Goal: Entertainment & Leisure: Consume media (video, audio)

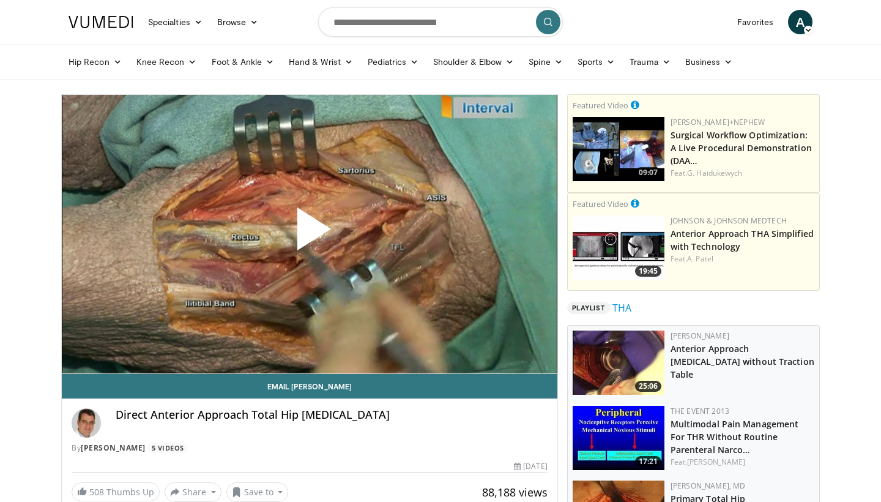
click at [310, 234] on span "Video Player" at bounding box center [310, 234] width 0 height 0
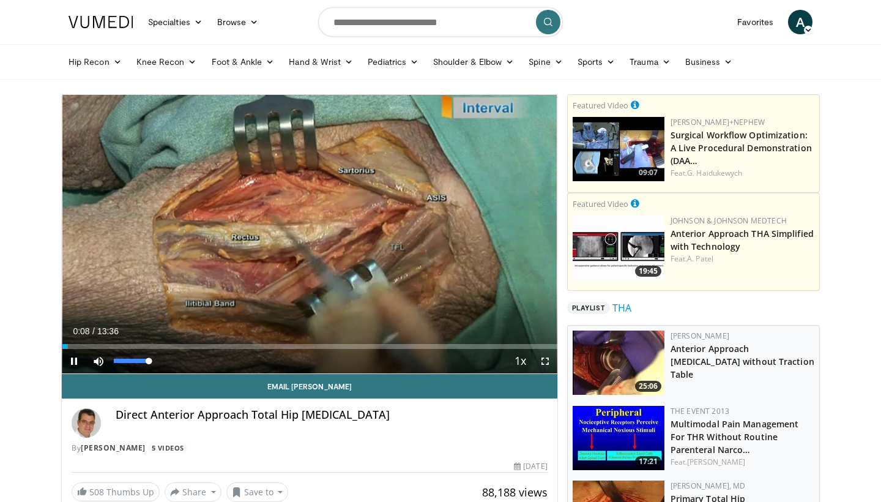
click at [94, 357] on span "Video Player" at bounding box center [98, 361] width 24 height 24
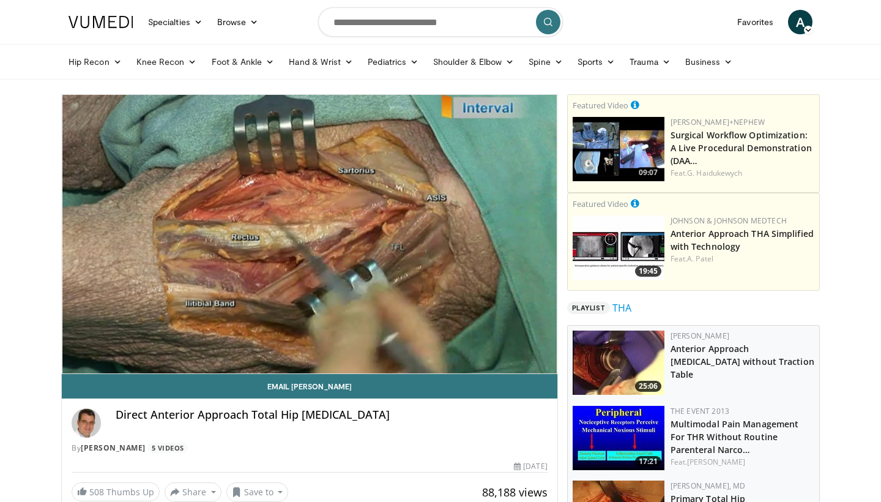
click at [94, 357] on video-js "**********" at bounding box center [310, 234] width 496 height 279
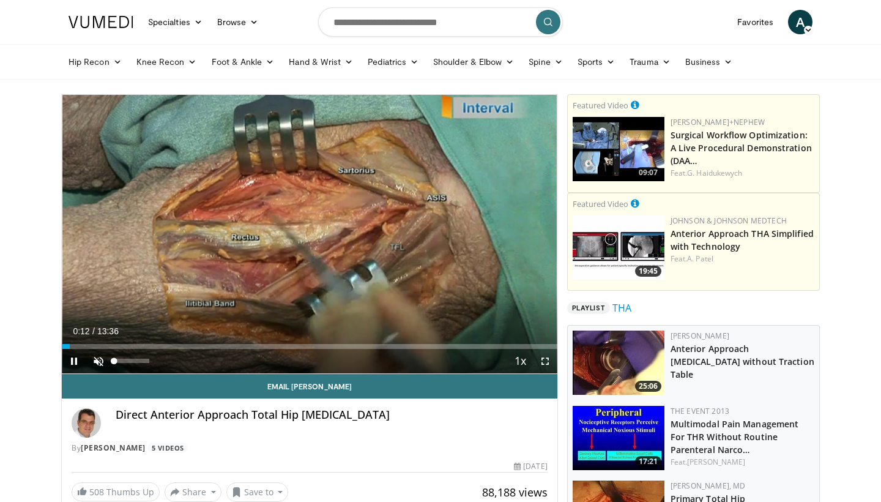
click at [96, 363] on span "Video Player" at bounding box center [98, 361] width 24 height 24
click at [73, 358] on span "Video Player" at bounding box center [74, 361] width 24 height 24
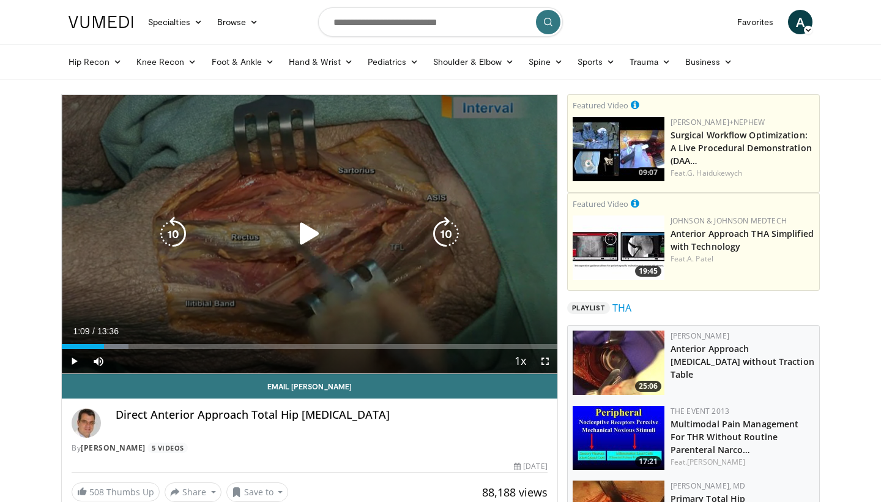
click at [307, 240] on icon "Video Player" at bounding box center [309, 234] width 34 height 34
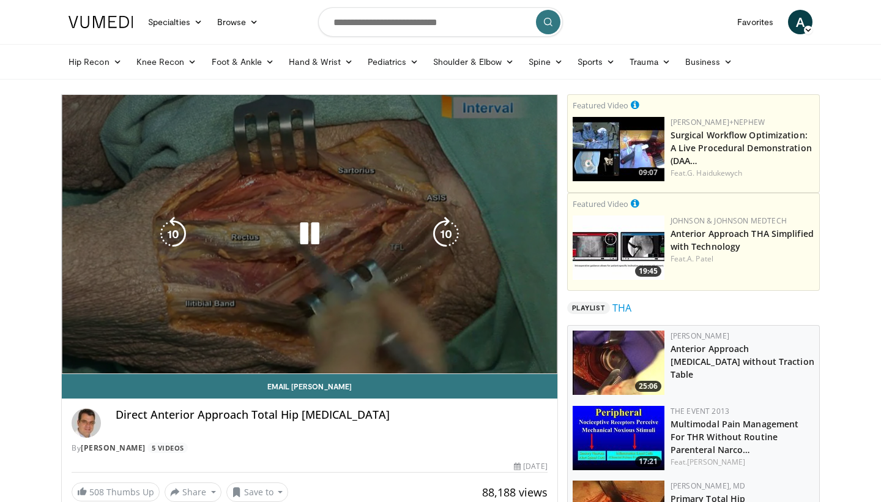
click at [302, 210] on div "10 seconds Tap to unmute" at bounding box center [310, 234] width 496 height 278
